Goal: Submit feedback/report problem

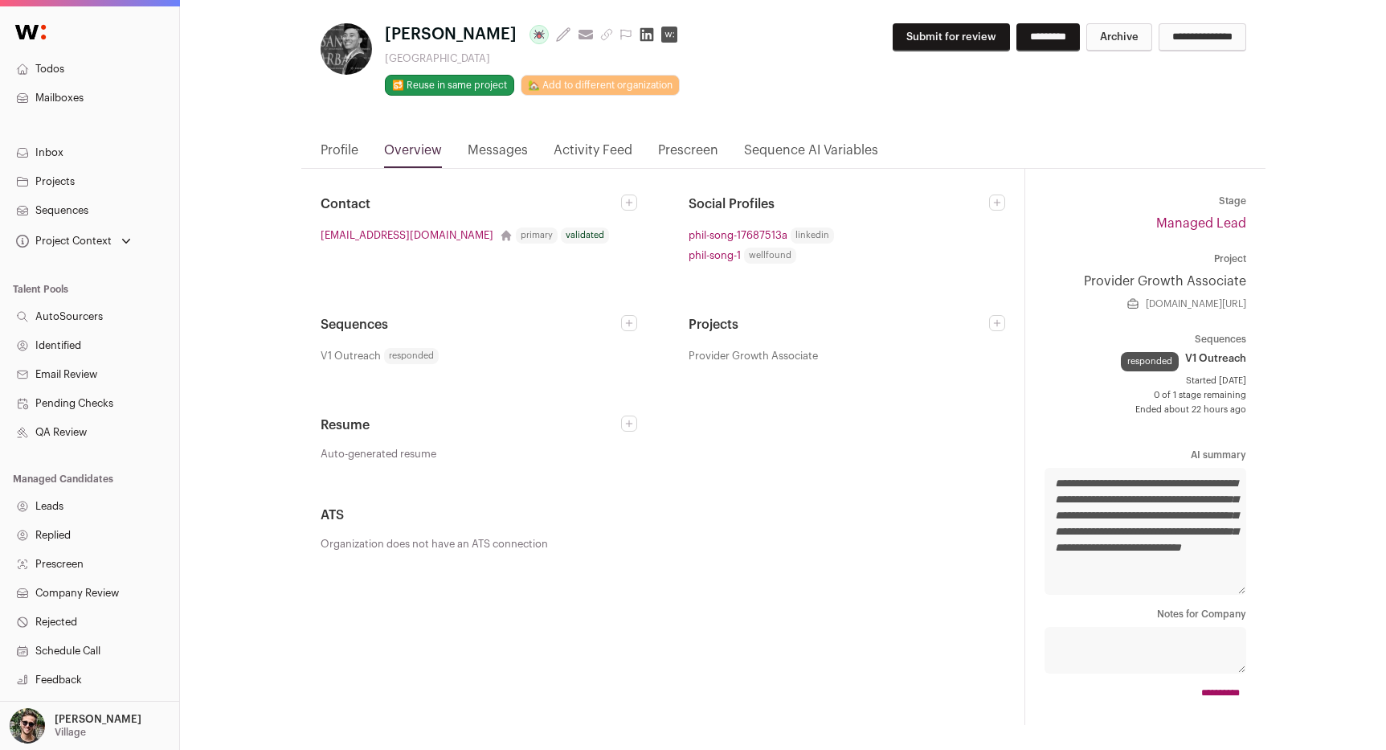
scroll to position [39, 0]
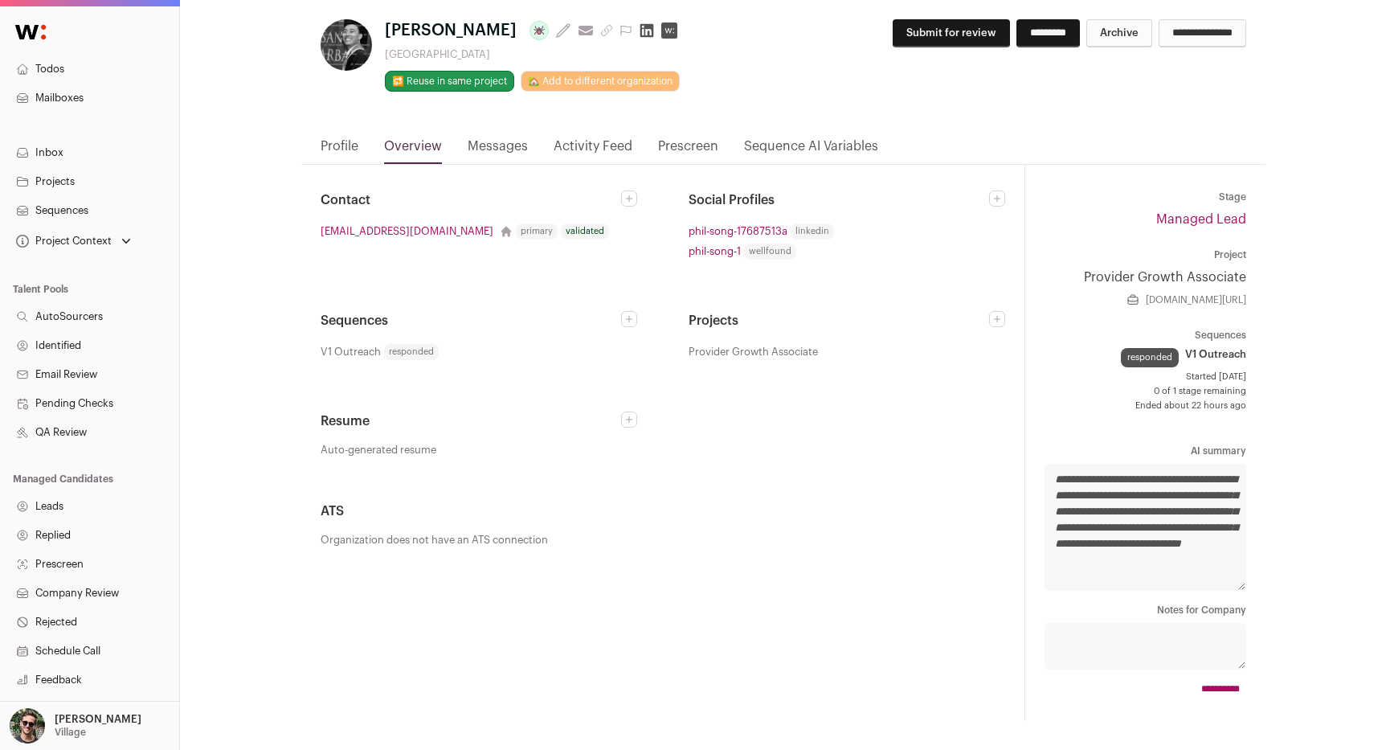
click at [352, 146] on link "Profile" at bounding box center [340, 150] width 38 height 27
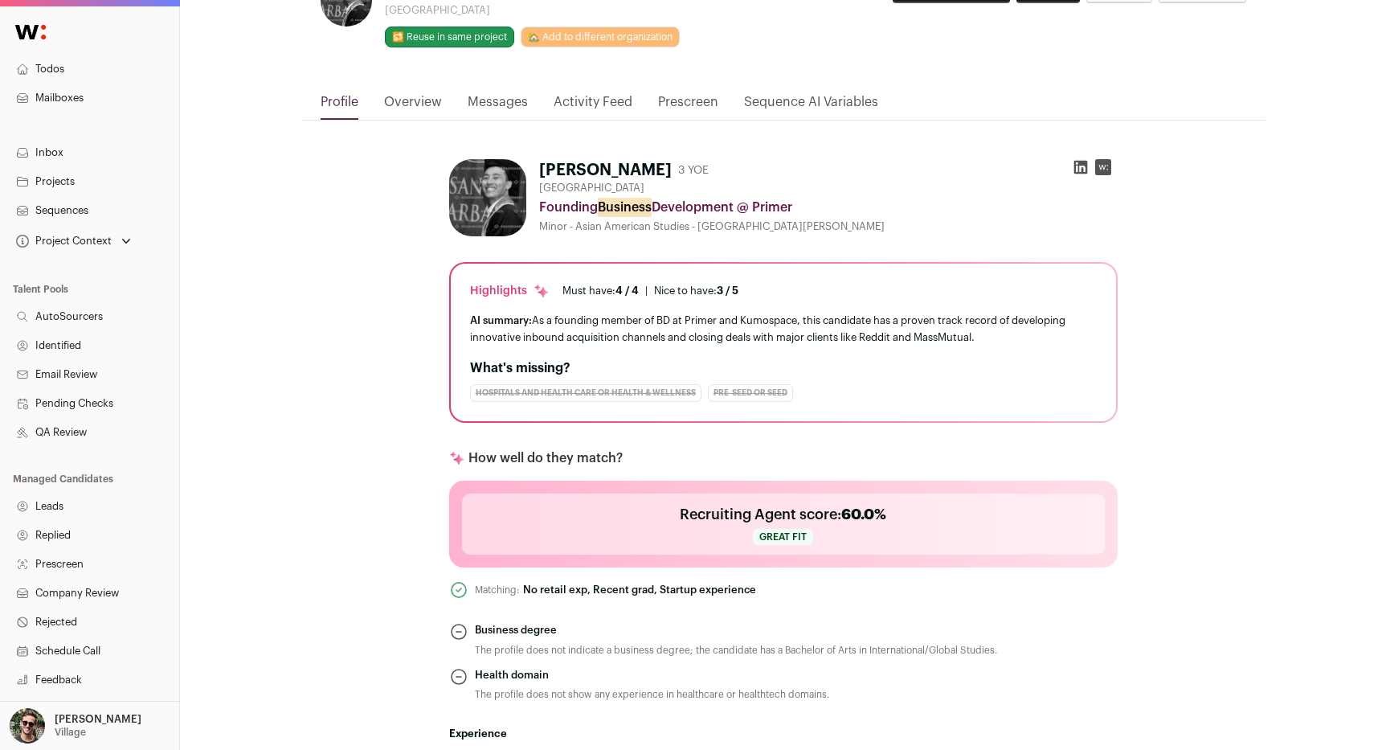
scroll to position [0, 0]
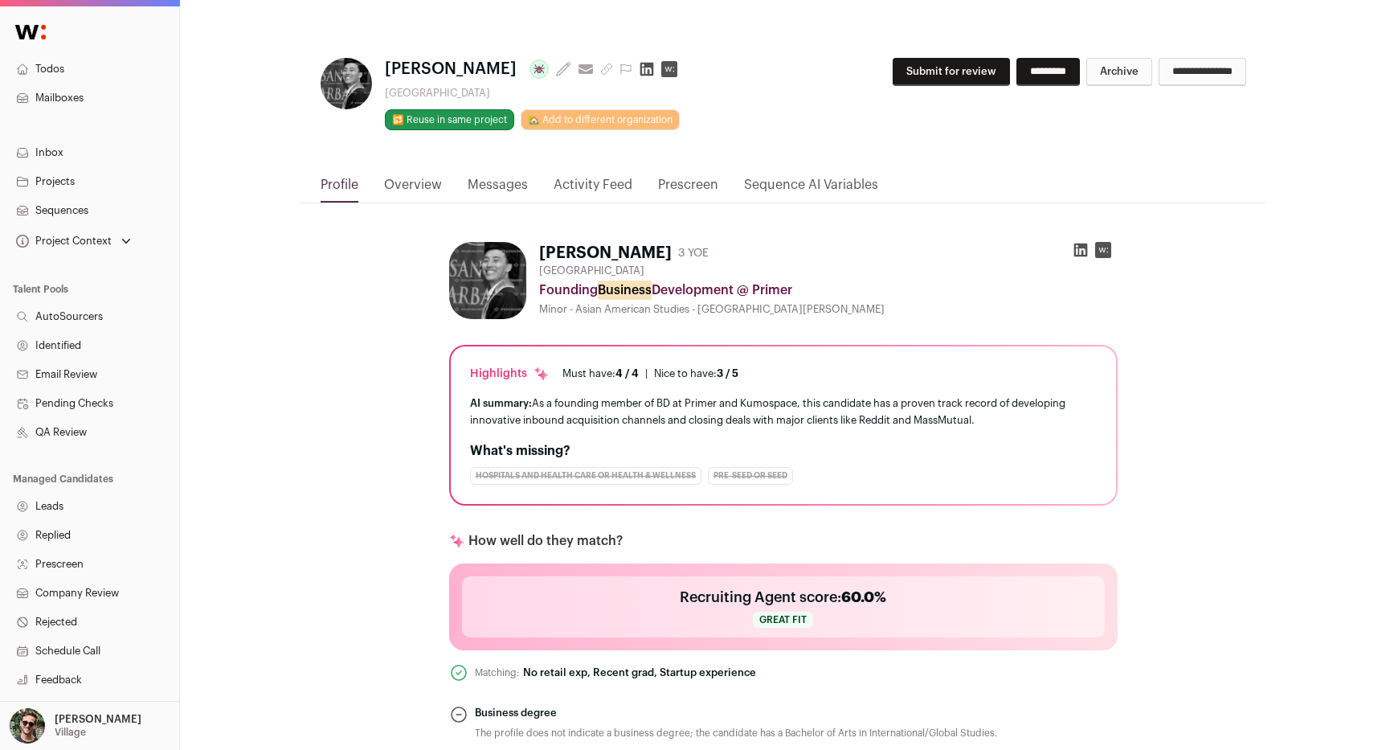
click at [396, 186] on link "Overview" at bounding box center [413, 188] width 58 height 27
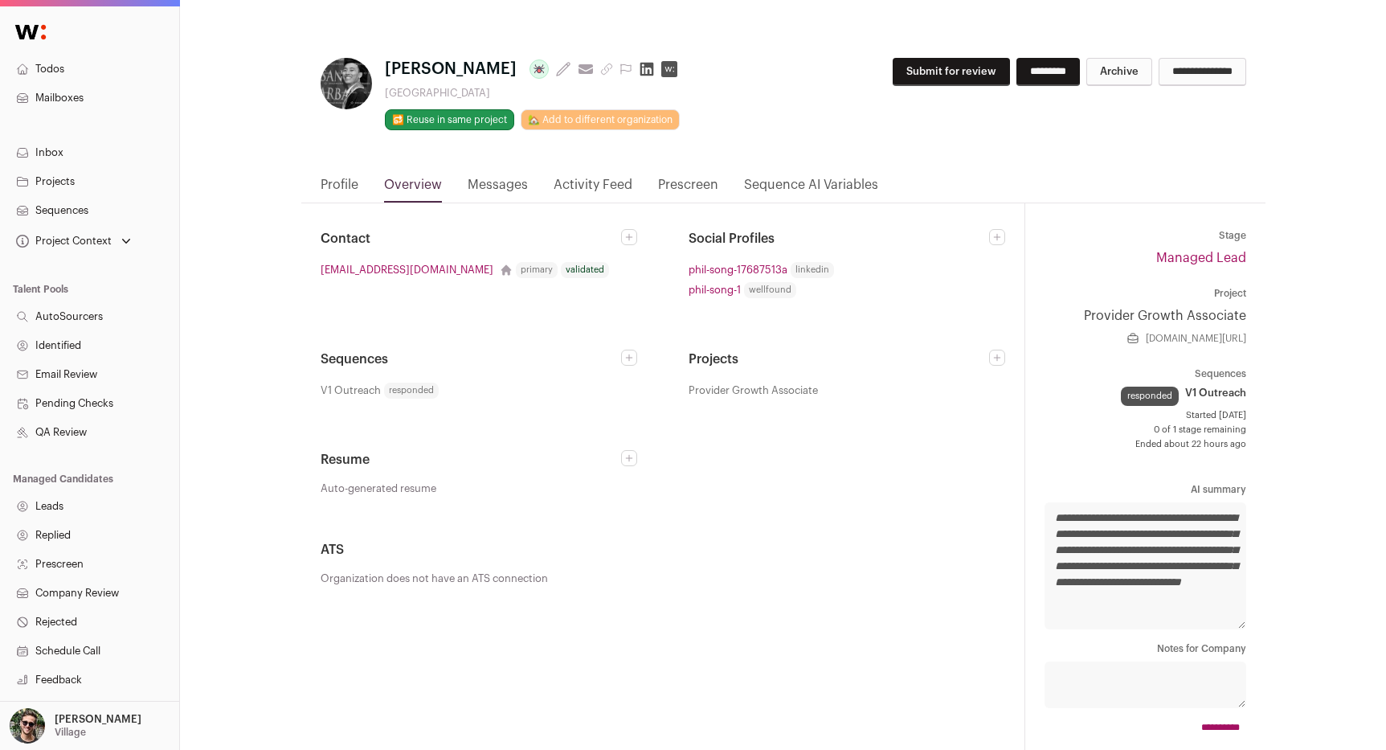
click at [693, 291] on link "phil-song-1" at bounding box center [715, 289] width 52 height 17
click at [762, 271] on link "phil-song-17687513a" at bounding box center [738, 268] width 99 height 17
click at [355, 188] on link "Profile" at bounding box center [340, 187] width 38 height 27
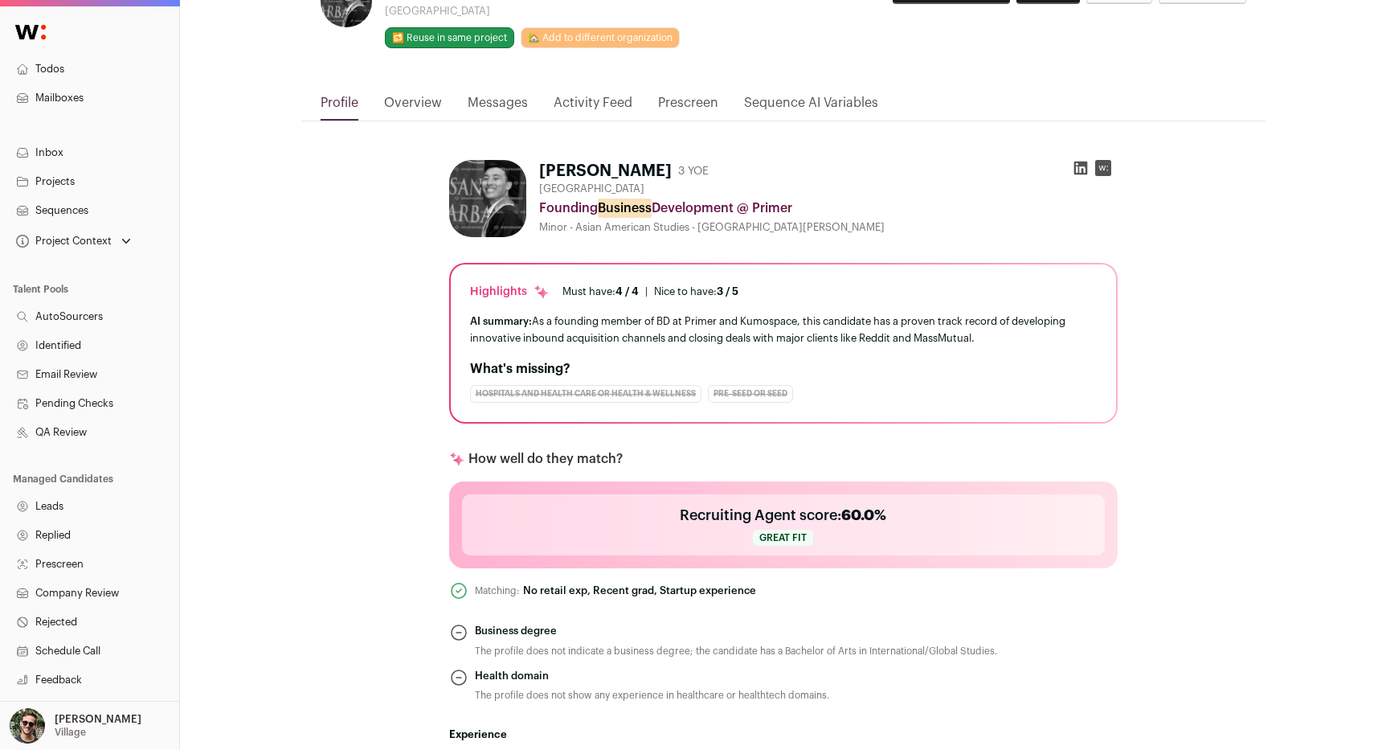
scroll to position [0, 0]
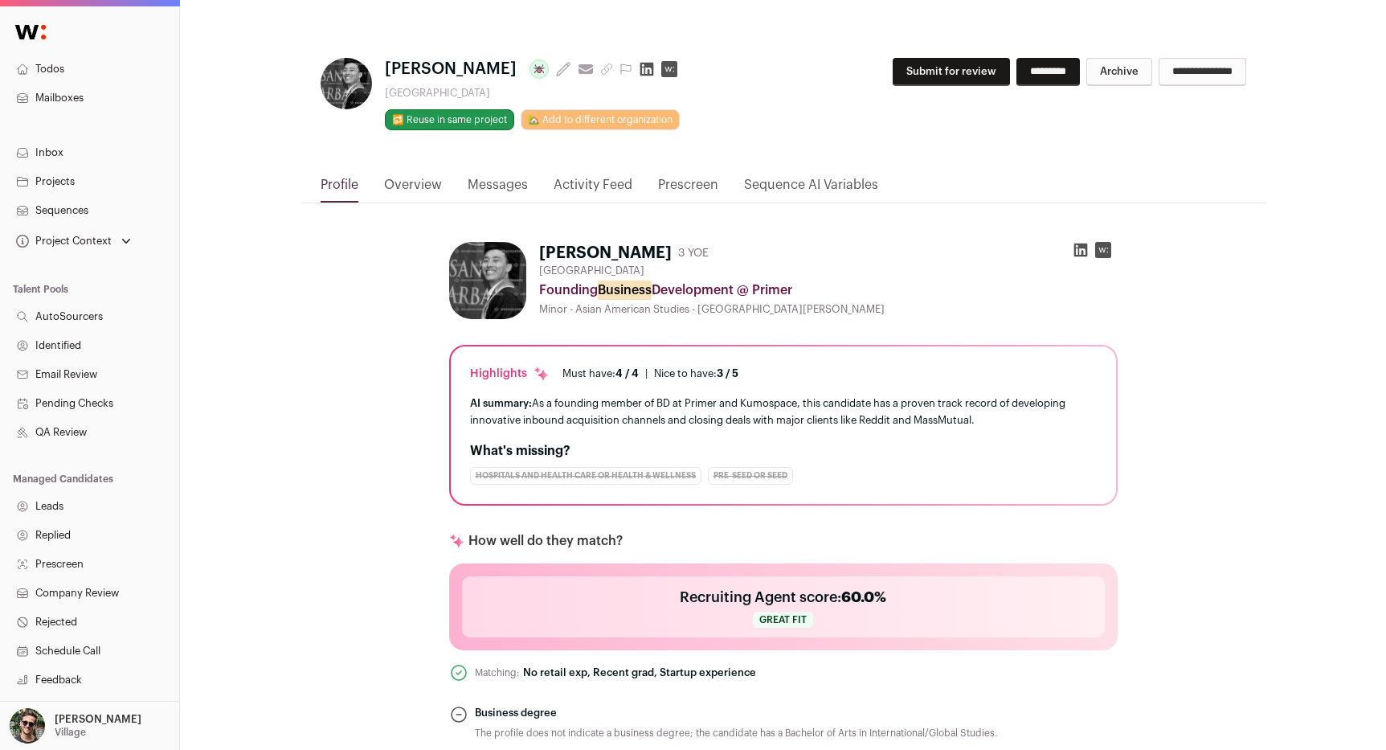
click at [431, 179] on link "Overview" at bounding box center [413, 188] width 58 height 27
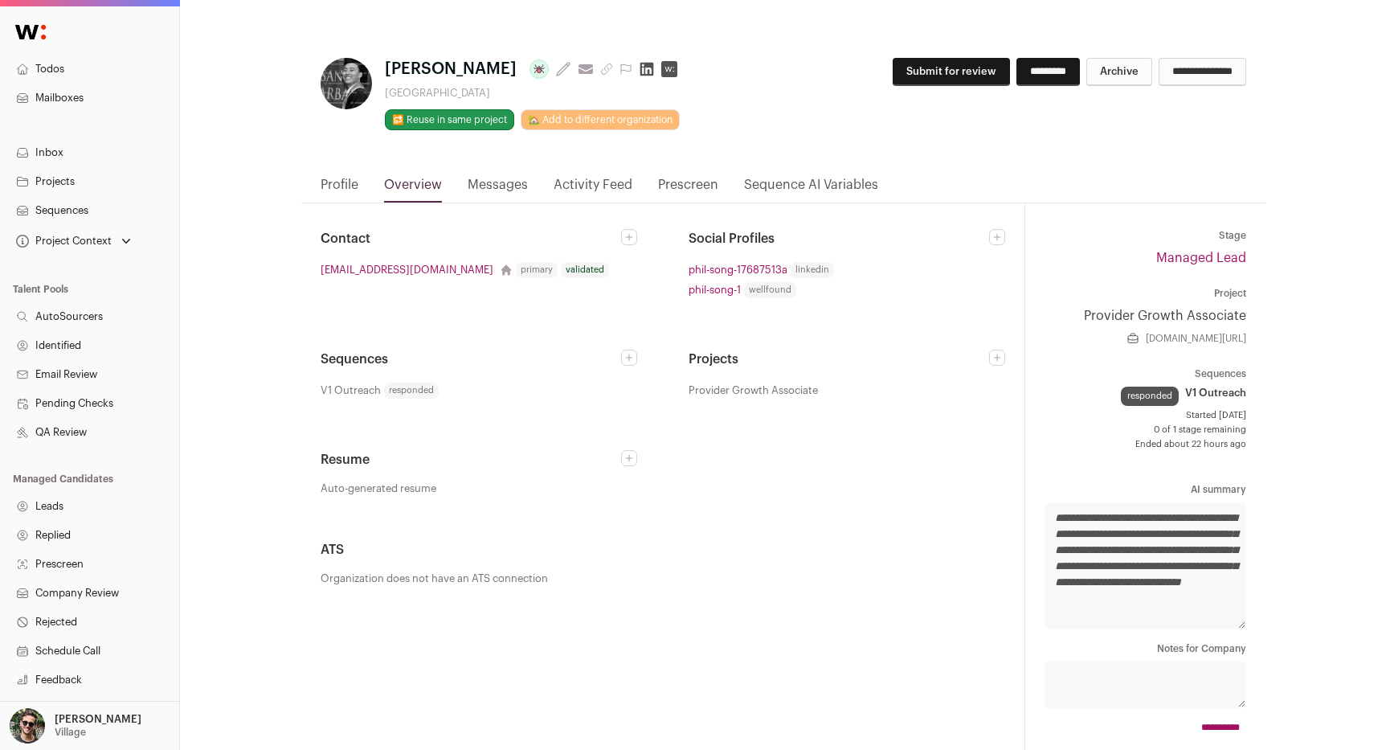
click at [354, 182] on link "Profile" at bounding box center [340, 188] width 38 height 27
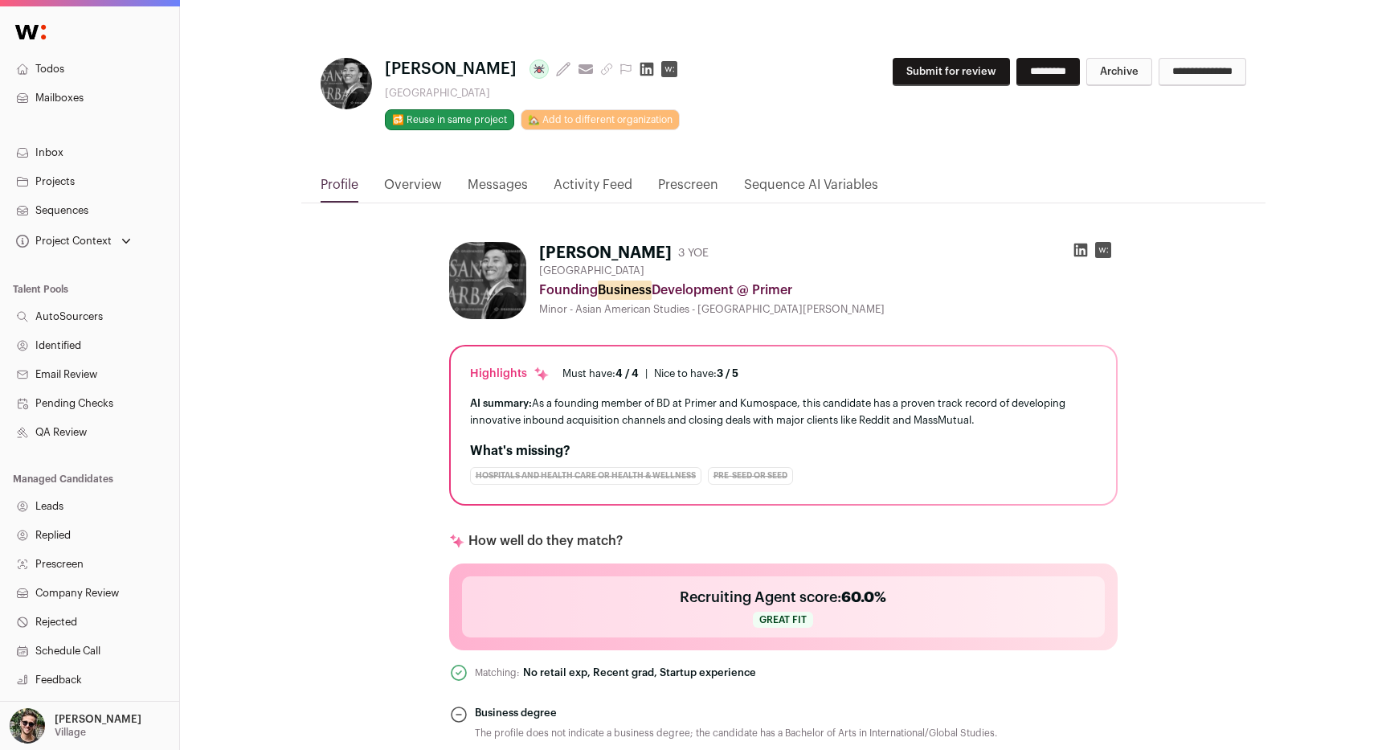
click at [625, 184] on link "Activity Feed" at bounding box center [593, 188] width 79 height 27
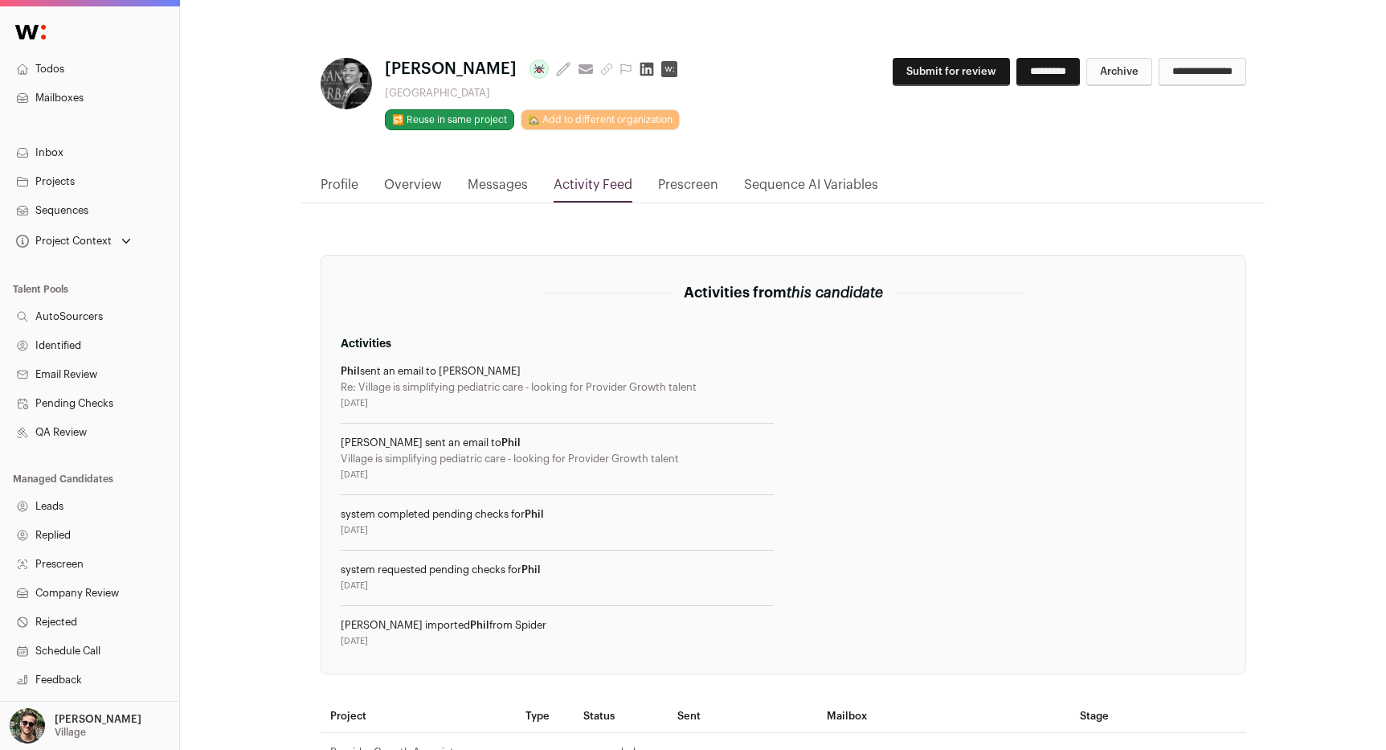
click at [506, 179] on link "Messages" at bounding box center [498, 188] width 60 height 27
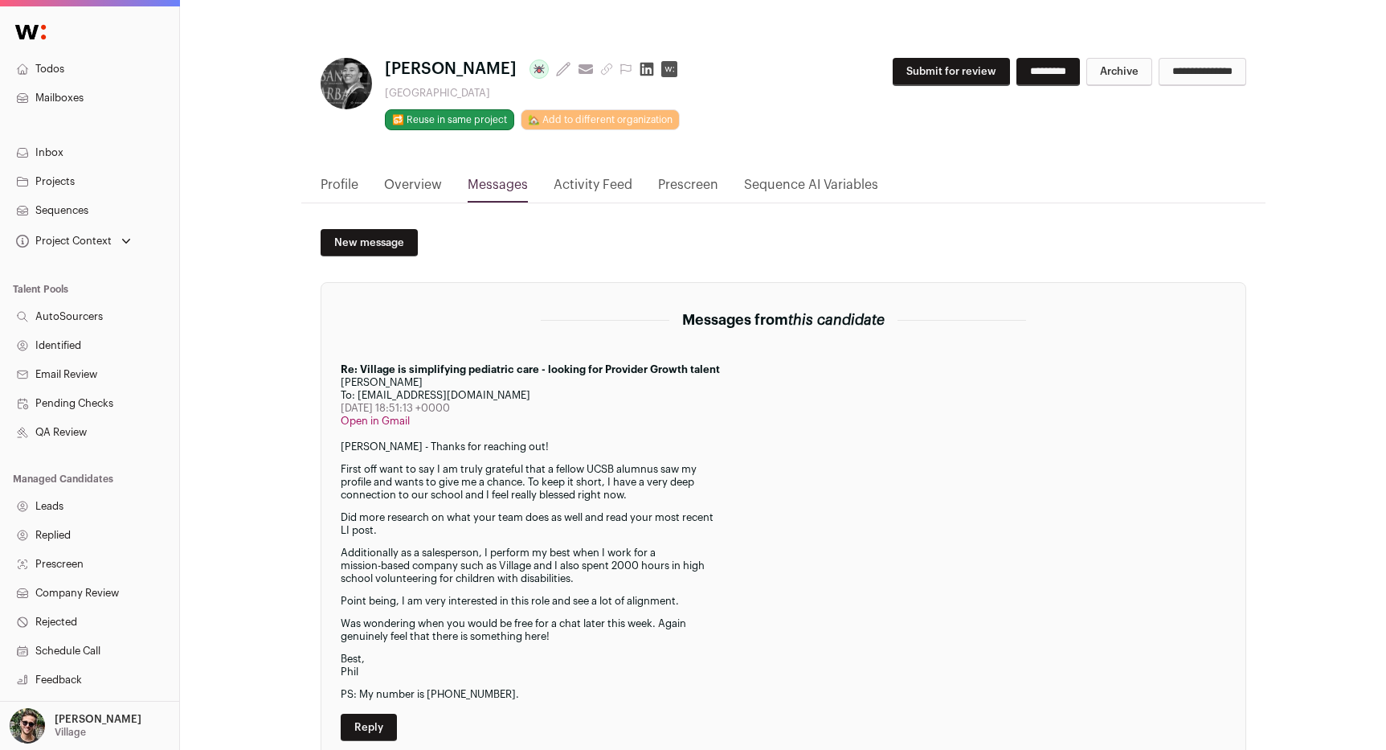
scroll to position [12, 0]
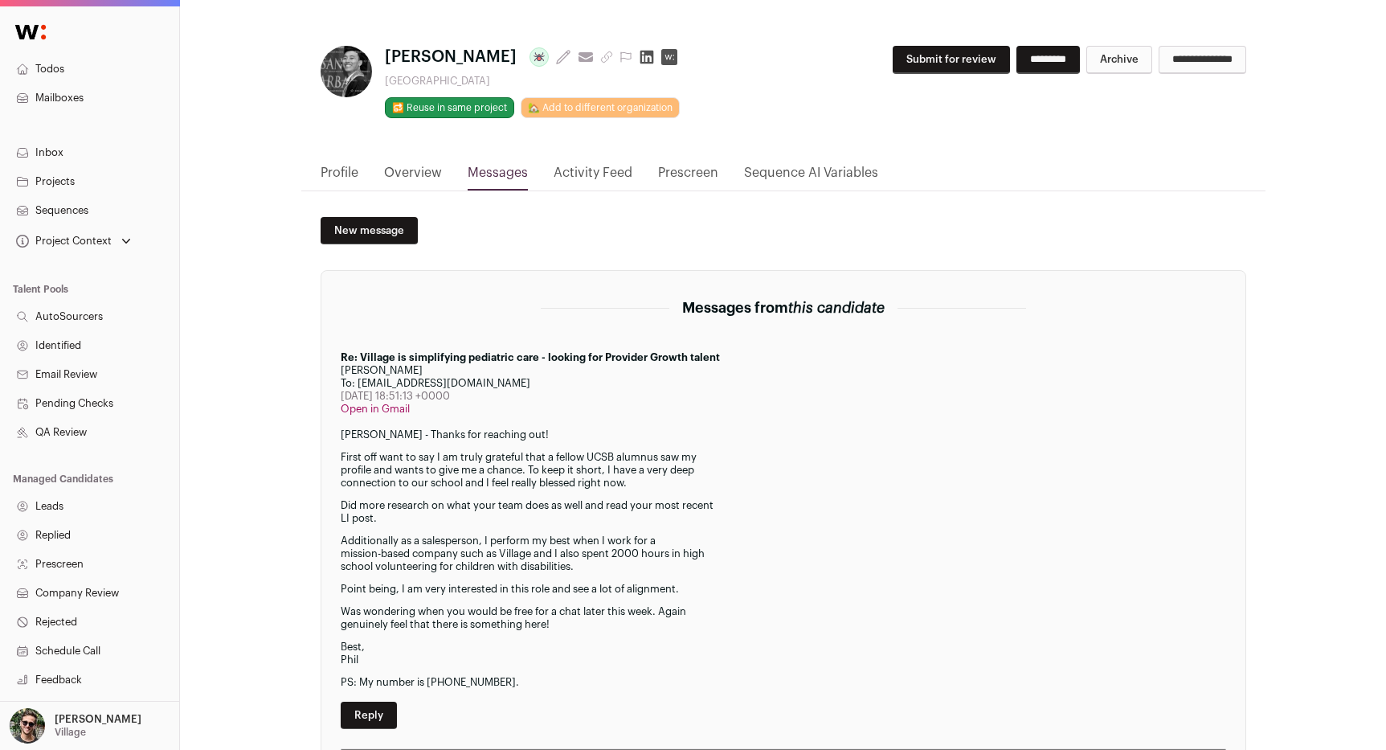
click at [422, 178] on link "Overview" at bounding box center [413, 176] width 58 height 27
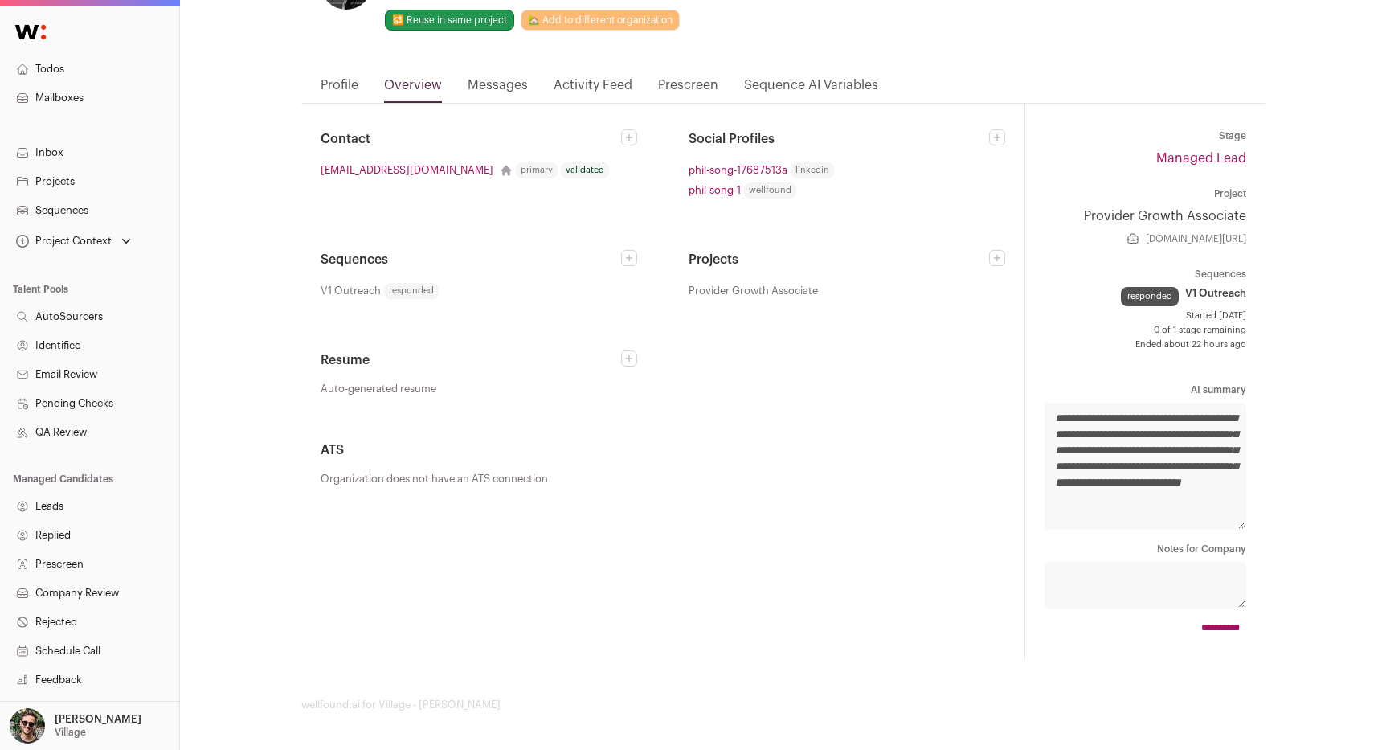
scroll to position [0, 0]
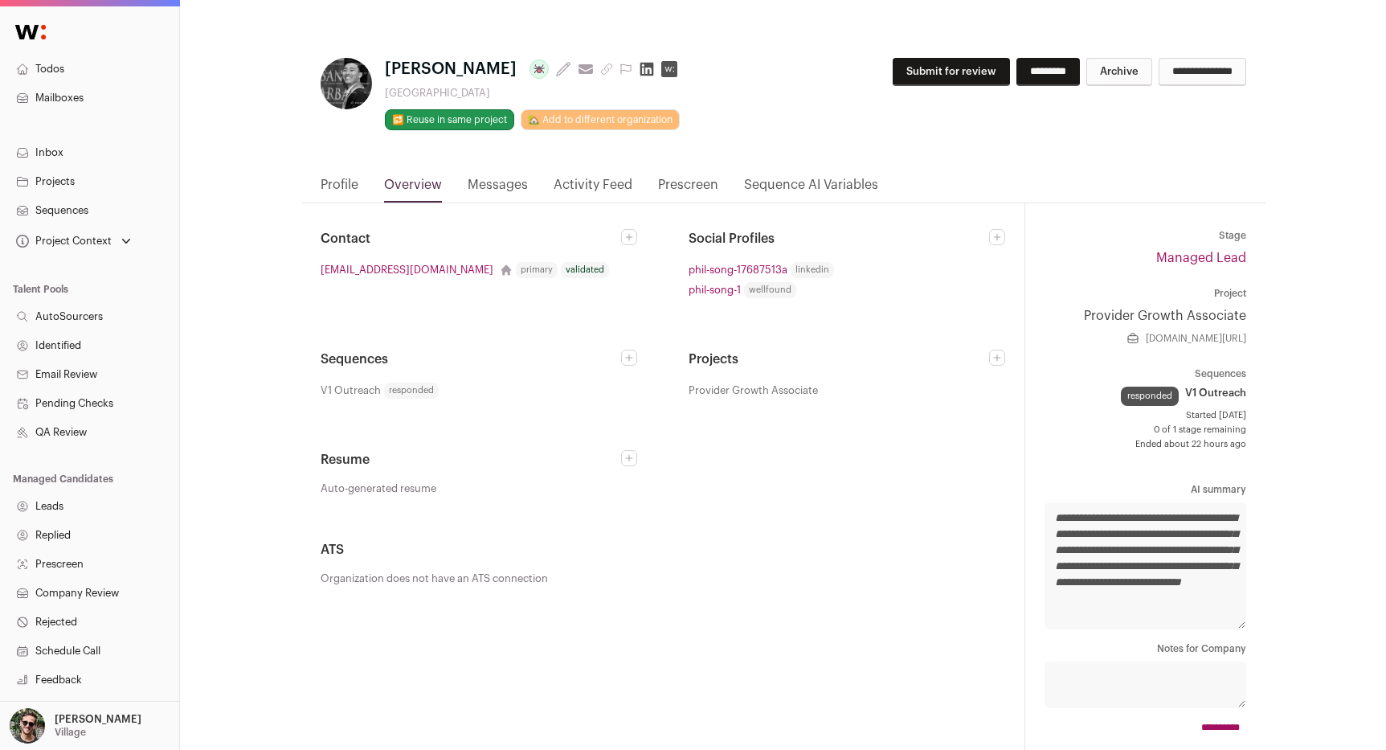
click at [620, 66] on icon at bounding box center [626, 69] width 13 height 13
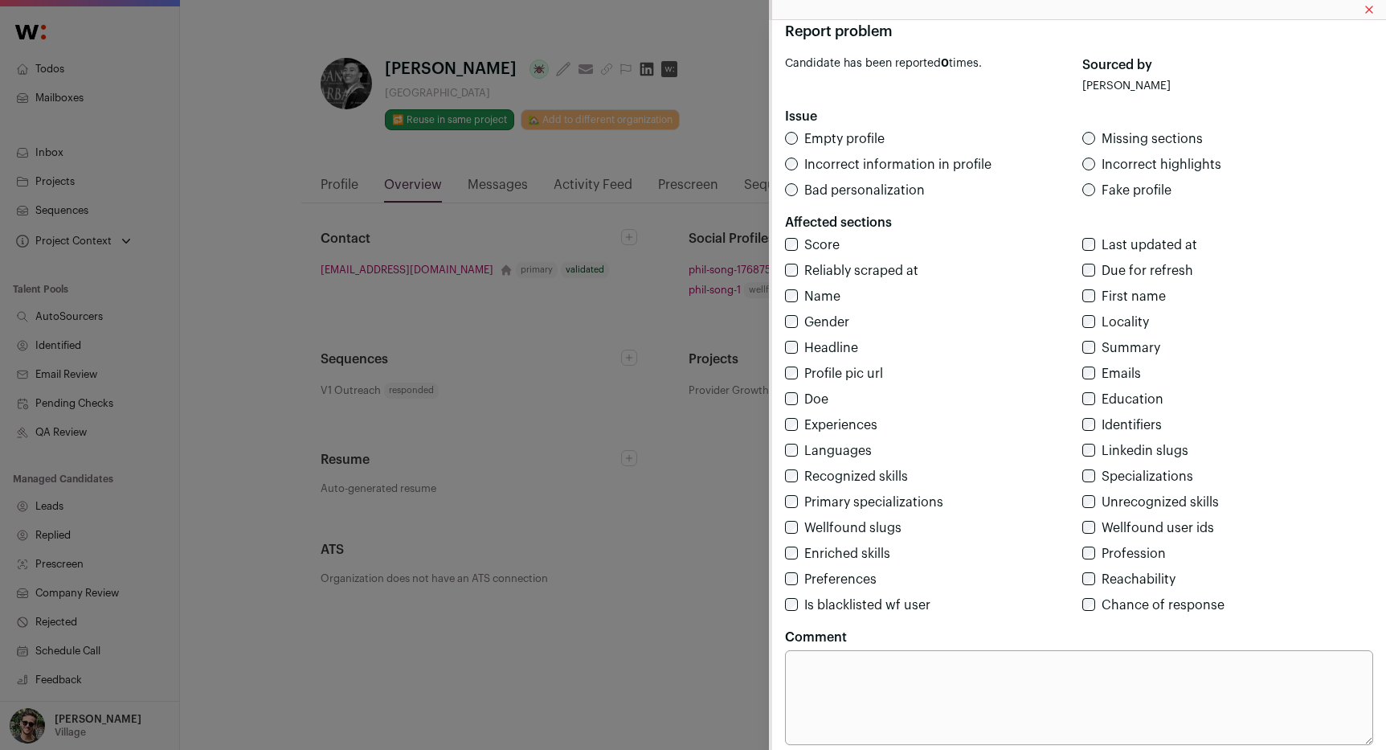
click at [630, 6] on div "Report problem Candidate has been reported 0 times. Sourced by [PERSON_NAME] Is…" at bounding box center [693, 375] width 1386 height 750
